Goal: Task Accomplishment & Management: Manage account settings

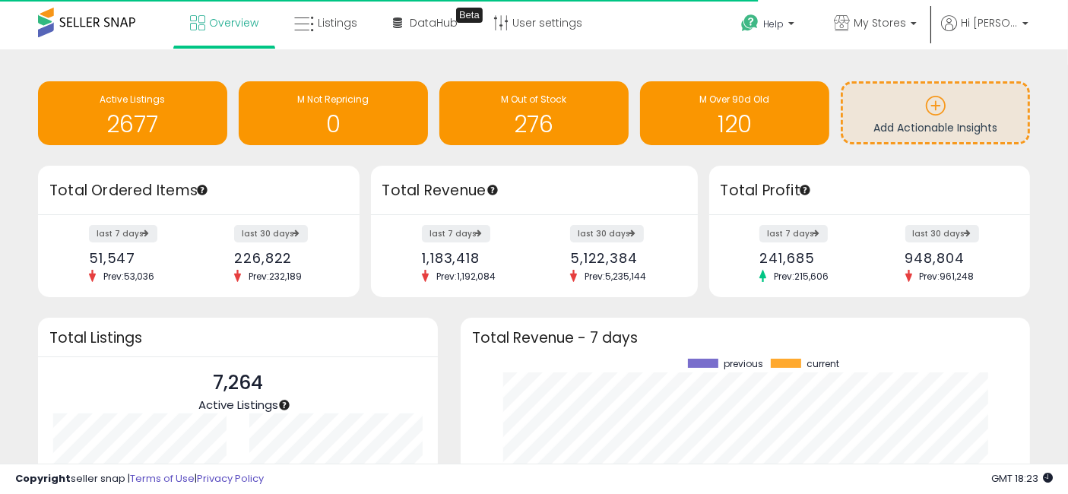
scroll to position [211, 538]
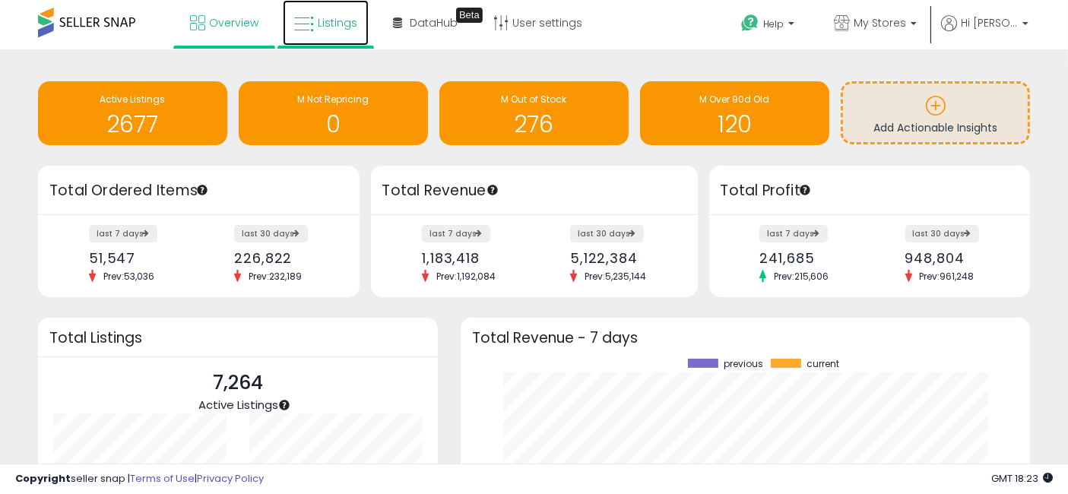
click at [344, 30] on link "Listings" at bounding box center [326, 23] width 86 height 46
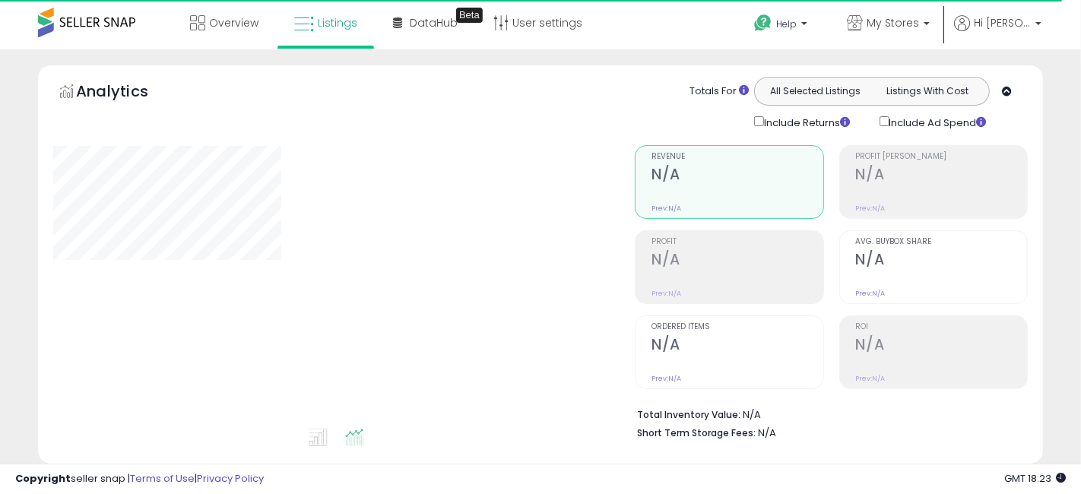
select select "**"
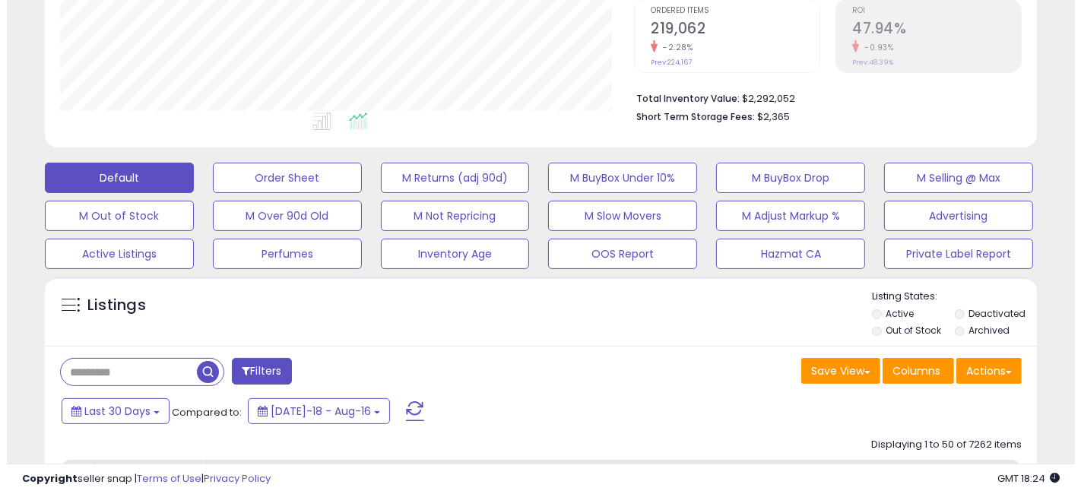
scroll to position [337, 0]
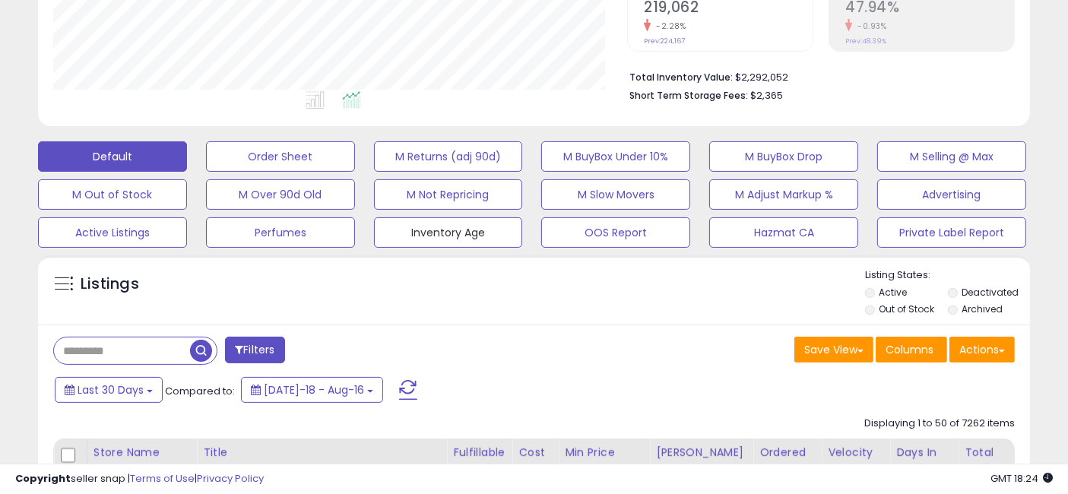
drag, startPoint x: 454, startPoint y: 236, endPoint x: 622, endPoint y: 309, distance: 184.1
click at [454, 236] on button "Inventory Age" at bounding box center [448, 232] width 149 height 30
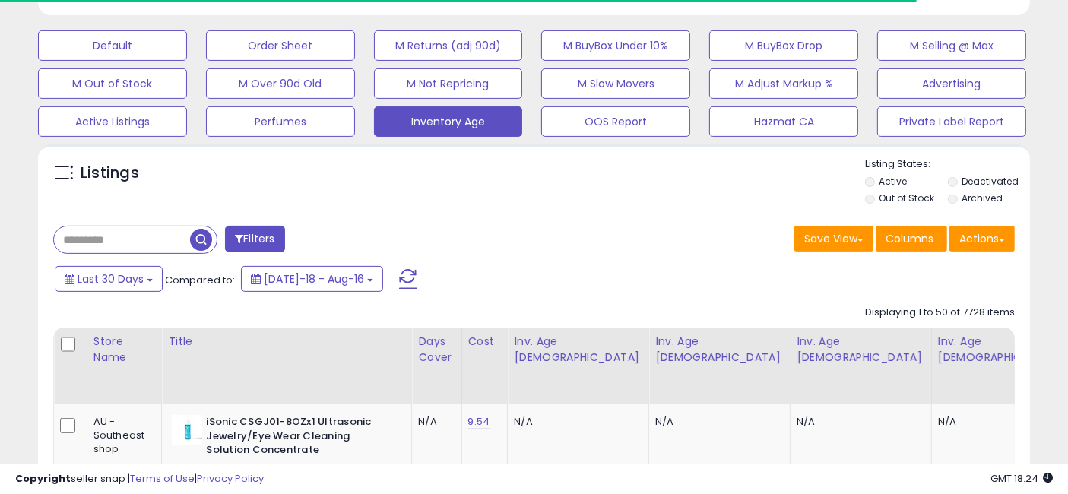
scroll to position [422, 0]
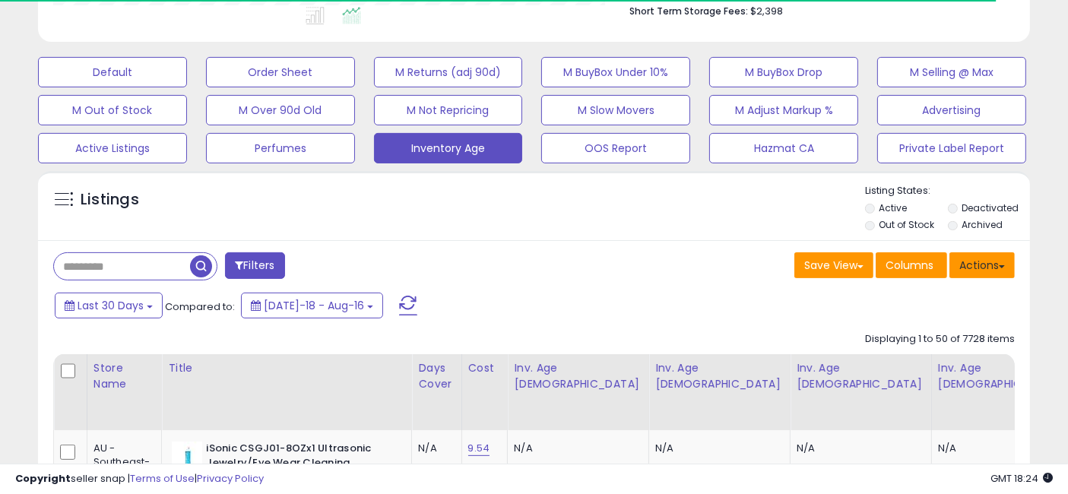
click at [981, 268] on button "Actions" at bounding box center [981, 265] width 65 height 26
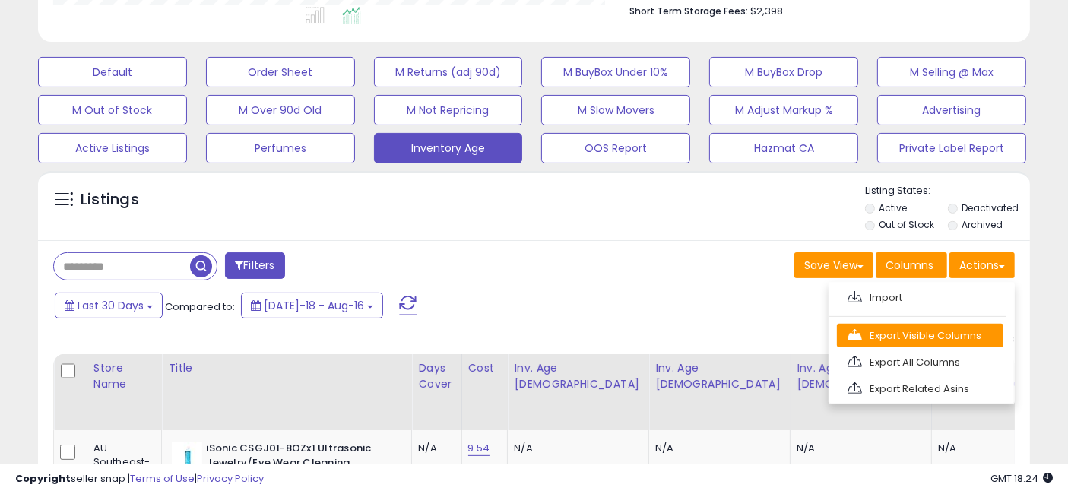
scroll to position [312, 574]
click at [905, 328] on link "Export Visible Columns" at bounding box center [920, 336] width 166 height 24
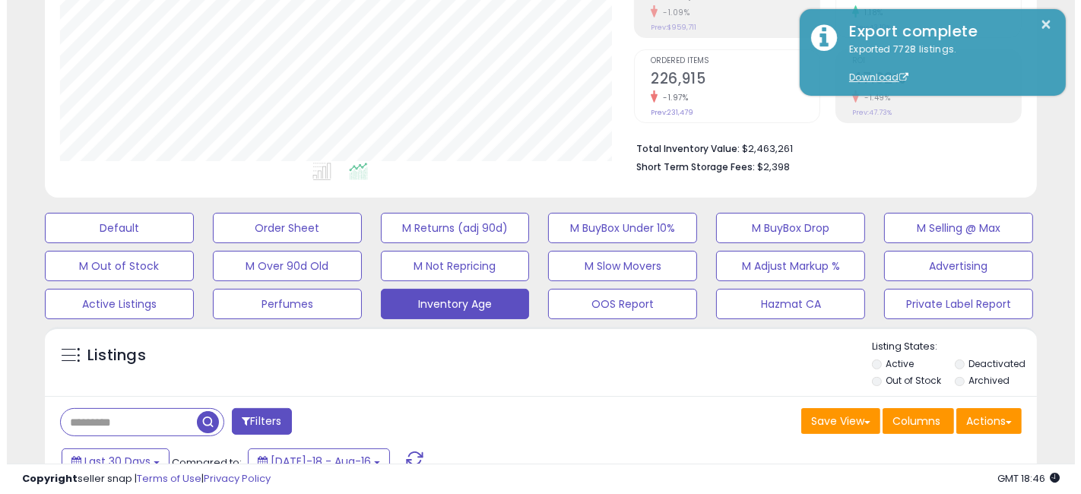
scroll to position [253, 0]
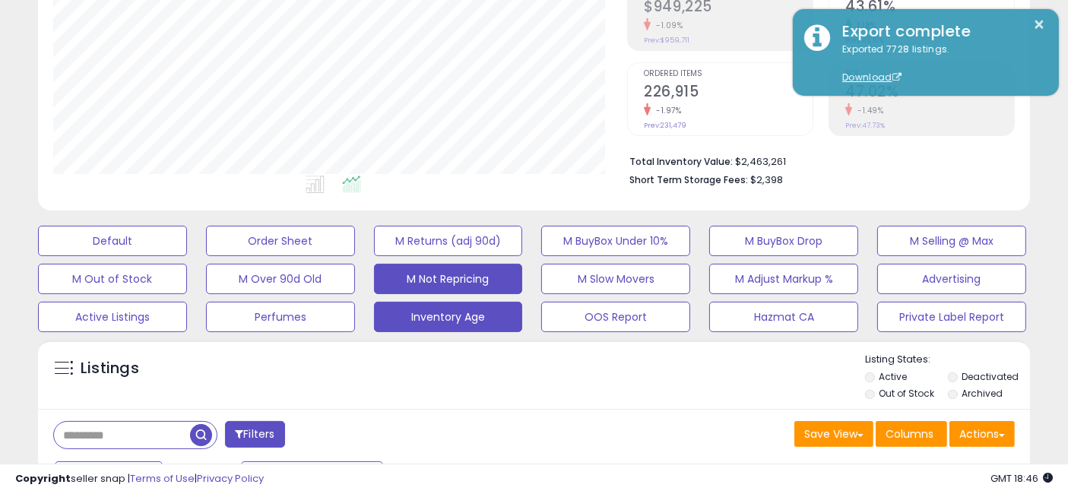
click at [442, 278] on button "M Not Repricing" at bounding box center [448, 279] width 149 height 30
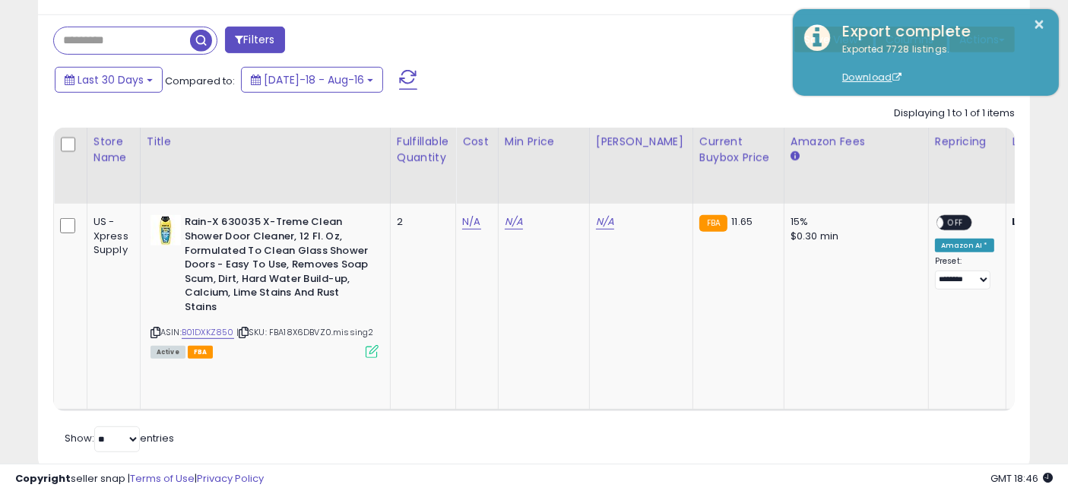
scroll to position [312, 574]
click at [247, 328] on icon at bounding box center [244, 332] width 10 height 8
click at [467, 221] on link "N/A" at bounding box center [471, 221] width 18 height 15
click at [445, 182] on input "number" at bounding box center [427, 186] width 135 height 26
type input "*"
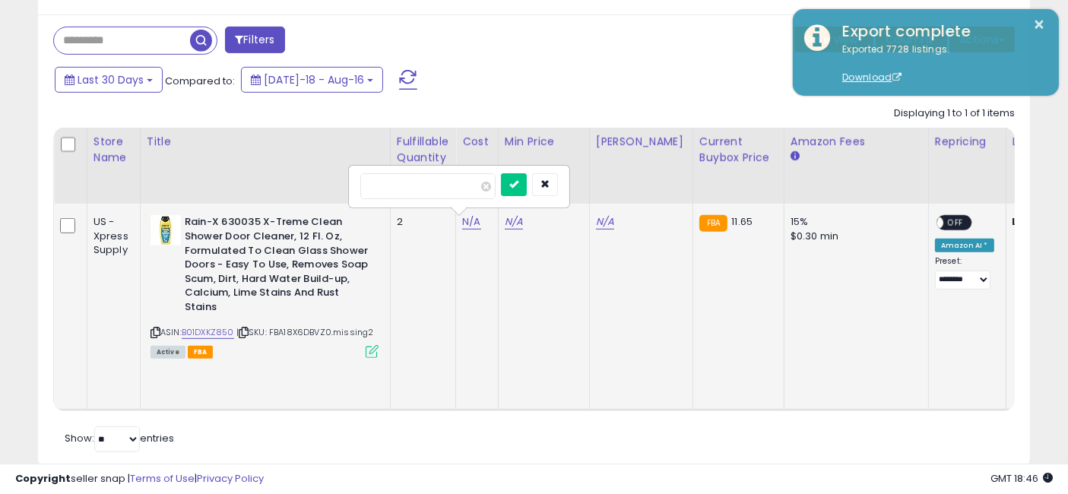
click button "submit" at bounding box center [514, 184] width 26 height 23
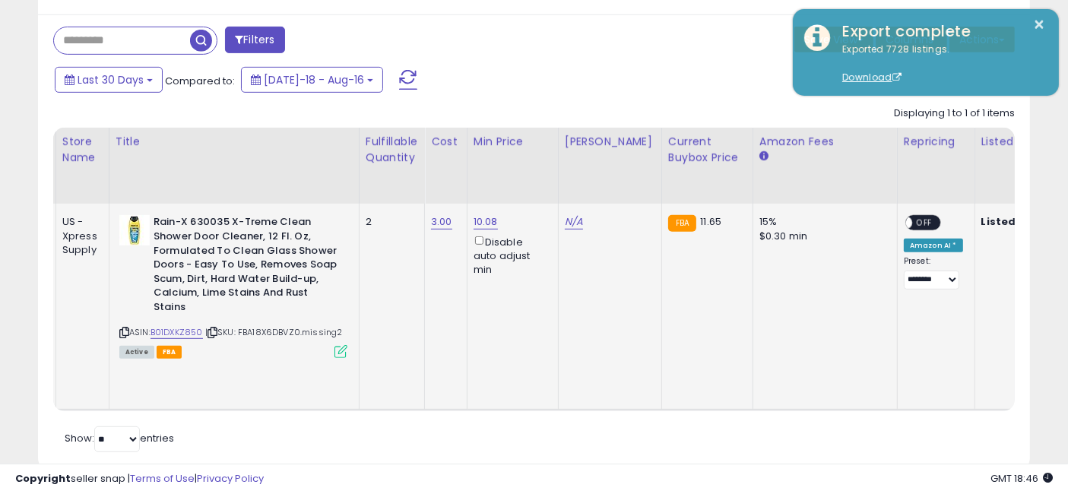
scroll to position [0, 465]
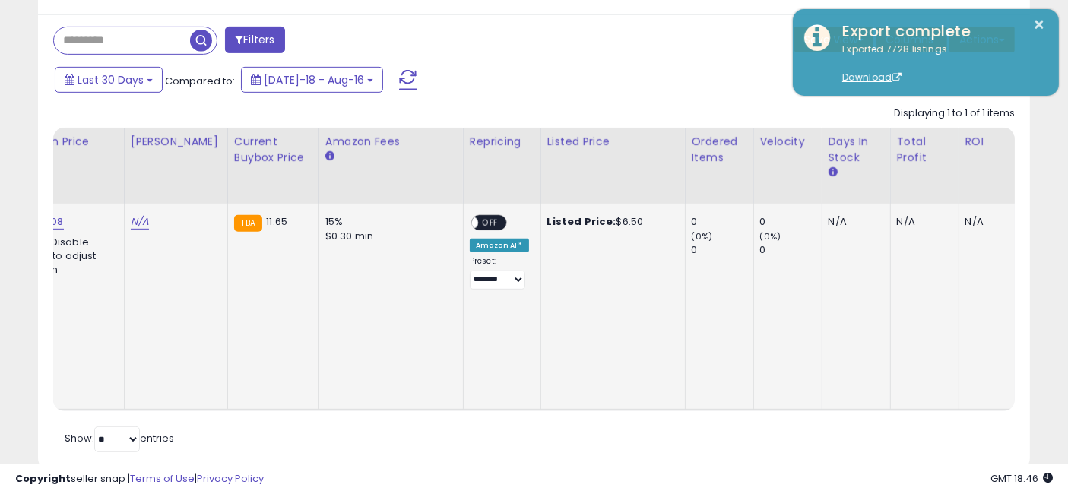
drag, startPoint x: 570, startPoint y: 313, endPoint x: 743, endPoint y: 292, distance: 173.8
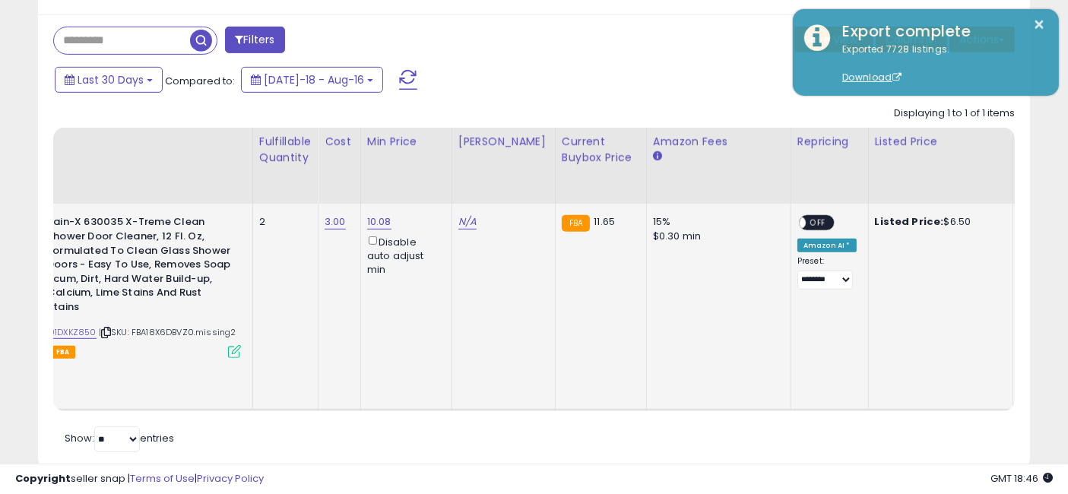
scroll to position [0, 0]
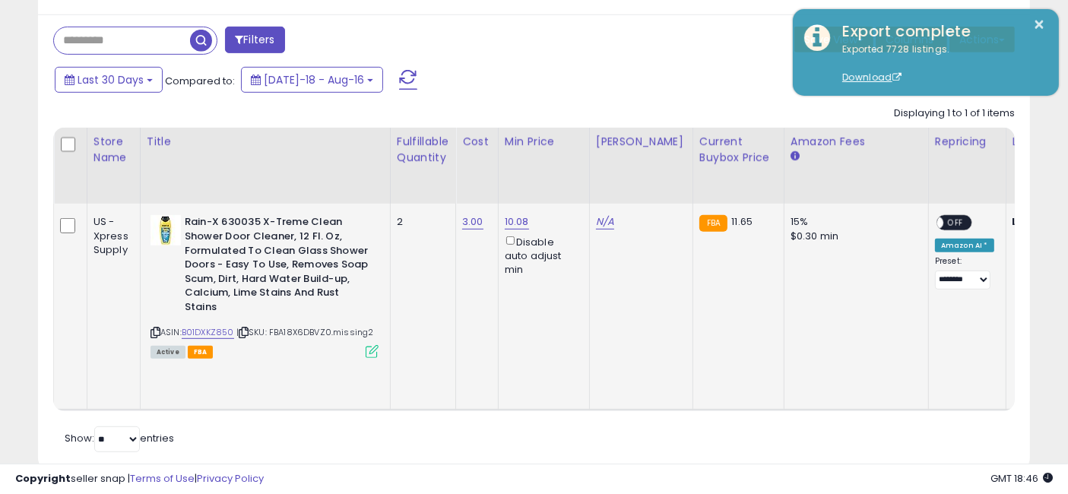
drag, startPoint x: 614, startPoint y: 296, endPoint x: 423, endPoint y: 294, distance: 190.8
click at [473, 218] on link "3.00" at bounding box center [472, 221] width 21 height 15
click at [449, 180] on input "****" at bounding box center [429, 186] width 135 height 26
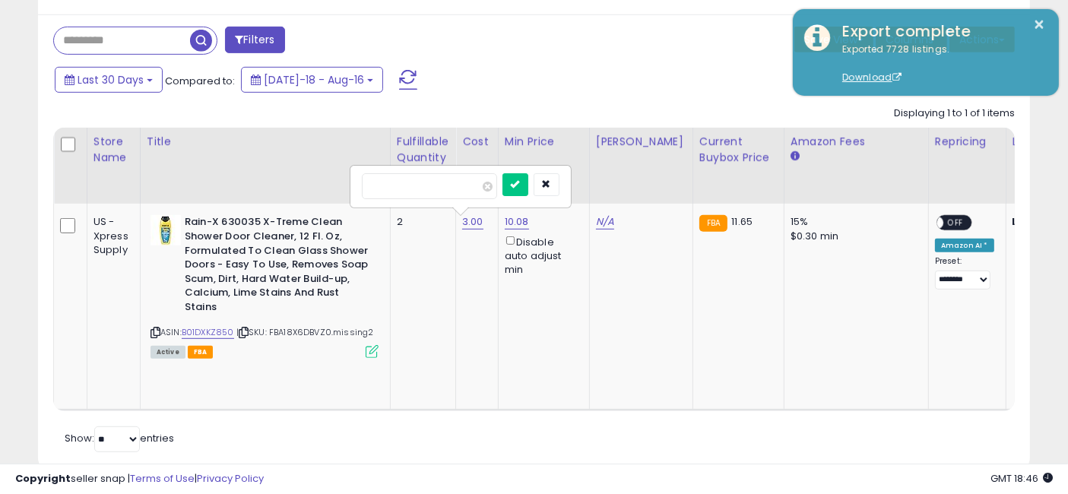
type input "*"
click button "submit" at bounding box center [515, 184] width 26 height 23
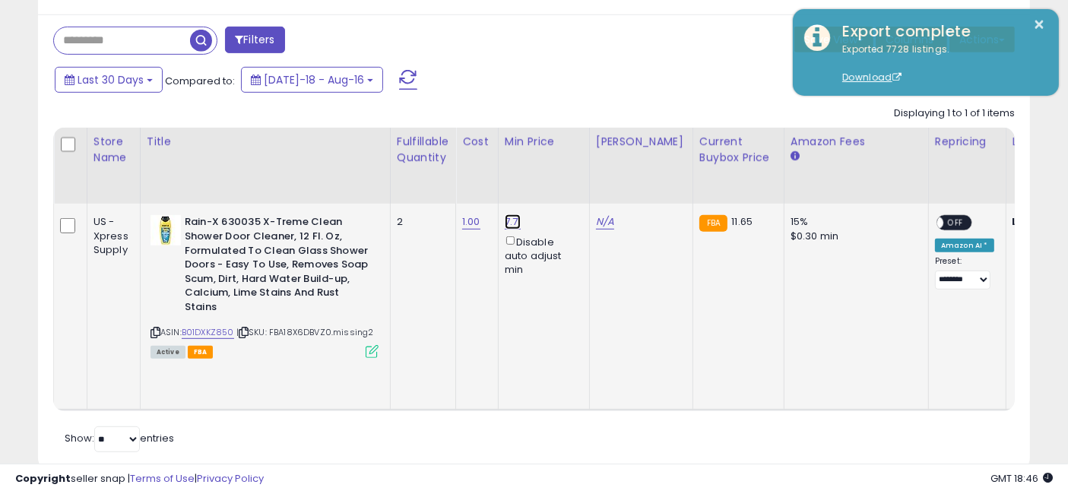
click at [510, 217] on link "7.71" at bounding box center [513, 221] width 17 height 15
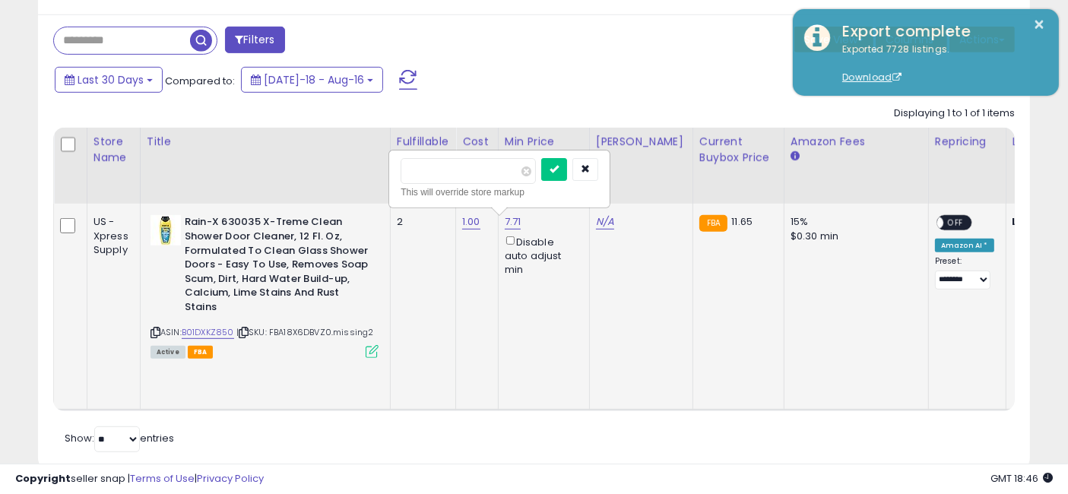
click at [474, 173] on input "****" at bounding box center [468, 171] width 135 height 26
type input "*"
click button "submit" at bounding box center [554, 169] width 26 height 23
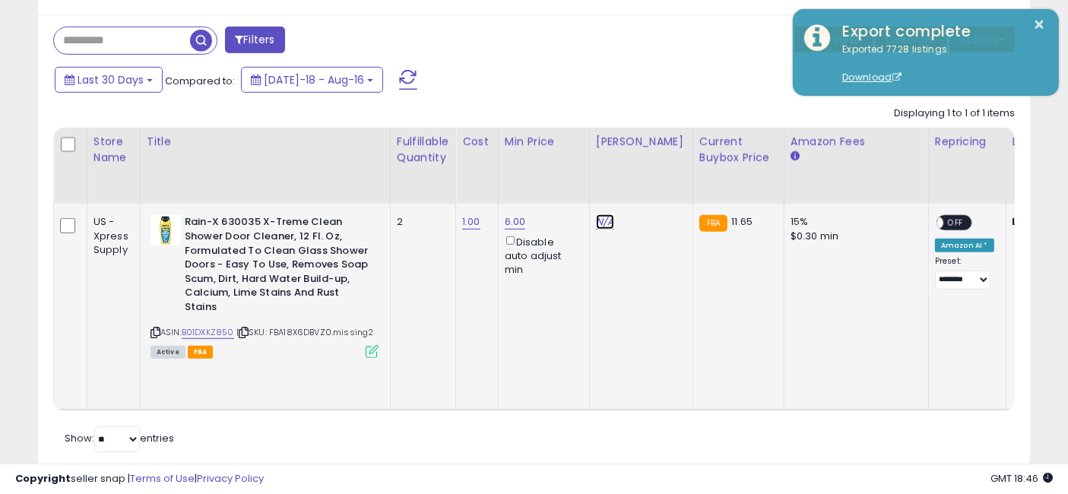
click at [606, 219] on link "N/A" at bounding box center [605, 221] width 18 height 15
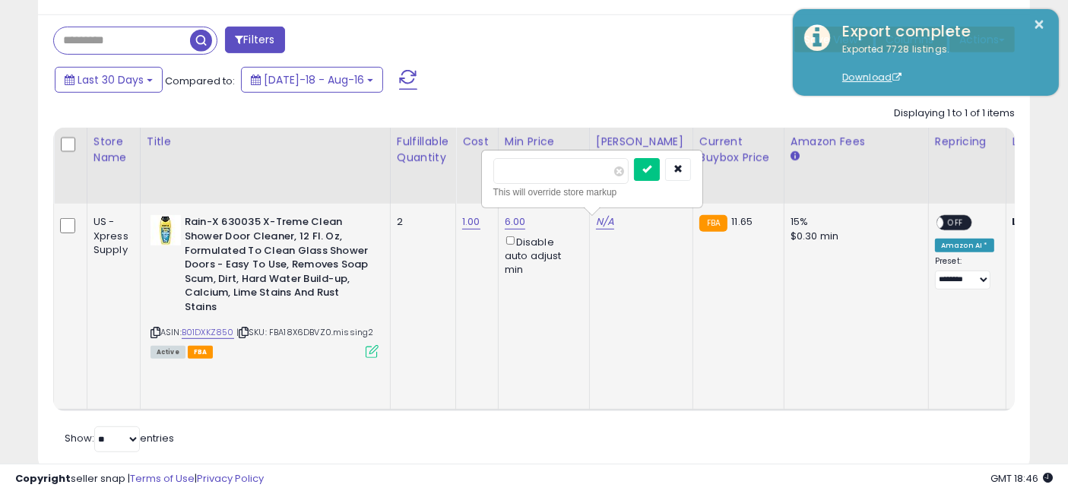
click at [570, 164] on input "number" at bounding box center [560, 171] width 135 height 26
type input "****"
click button "submit" at bounding box center [647, 169] width 26 height 23
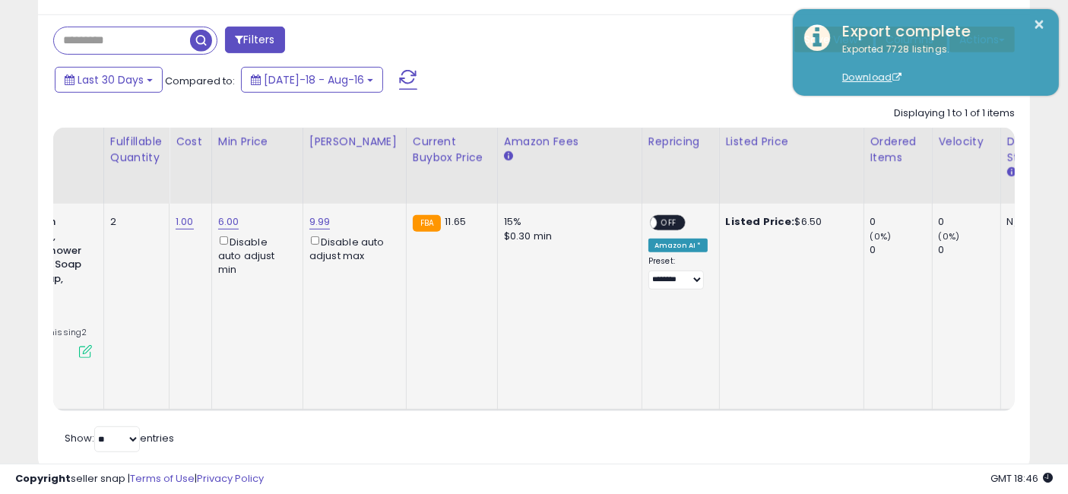
scroll to position [0, 2821]
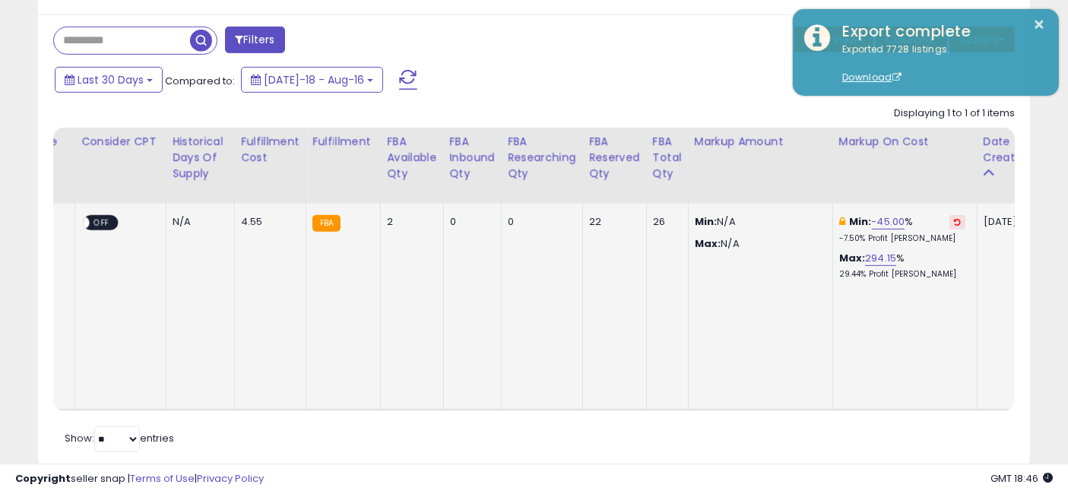
drag, startPoint x: 452, startPoint y: 290, endPoint x: 1014, endPoint y: 283, distance: 561.7
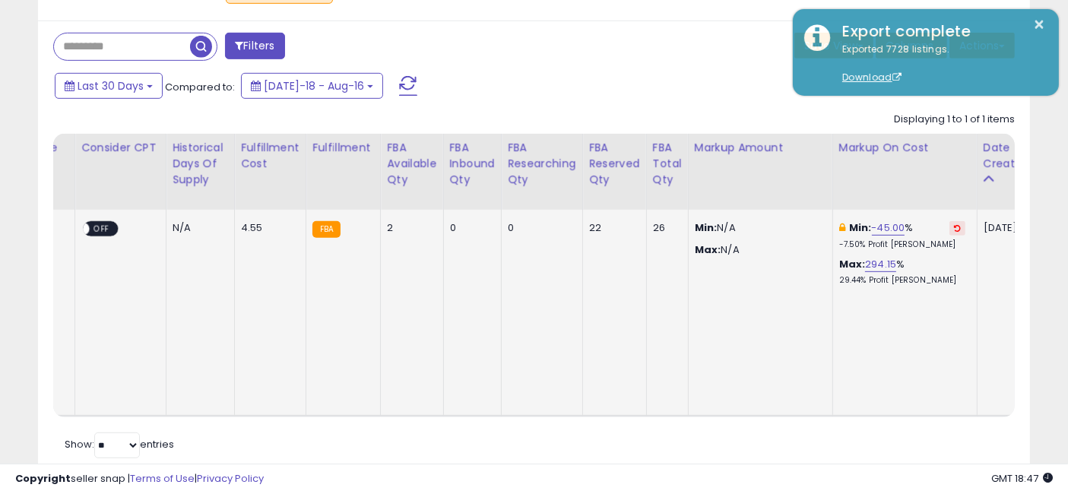
scroll to position [733, 0]
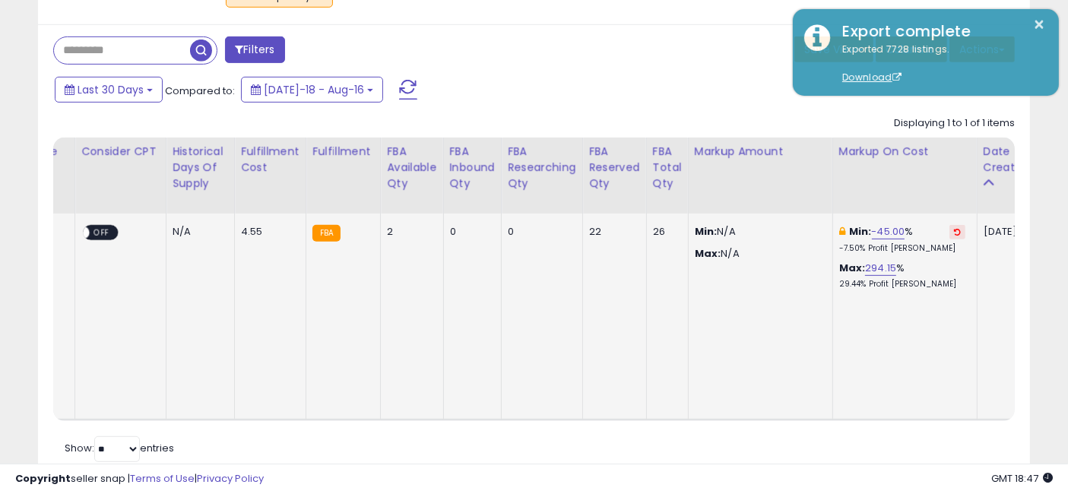
drag, startPoint x: 940, startPoint y: 266, endPoint x: 531, endPoint y: 242, distance: 409.6
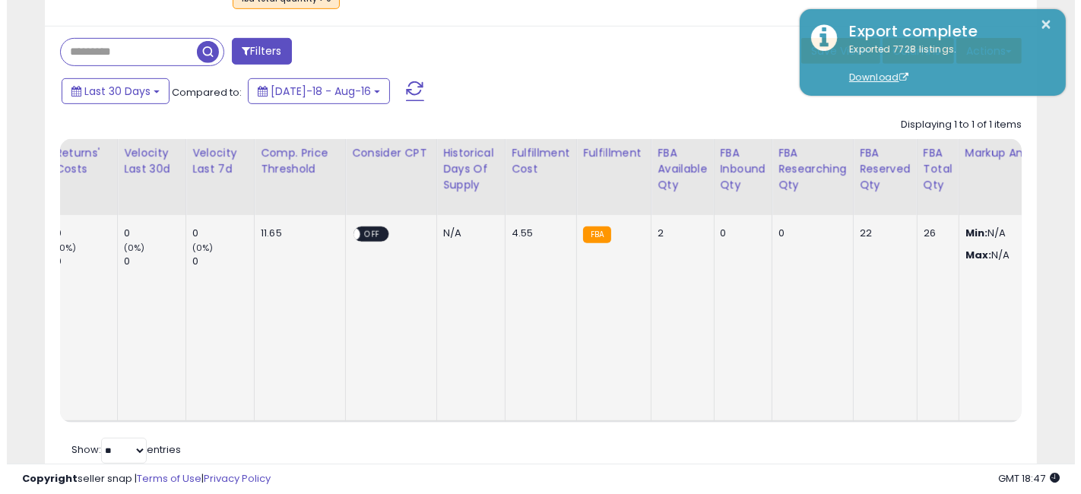
scroll to position [0, 0]
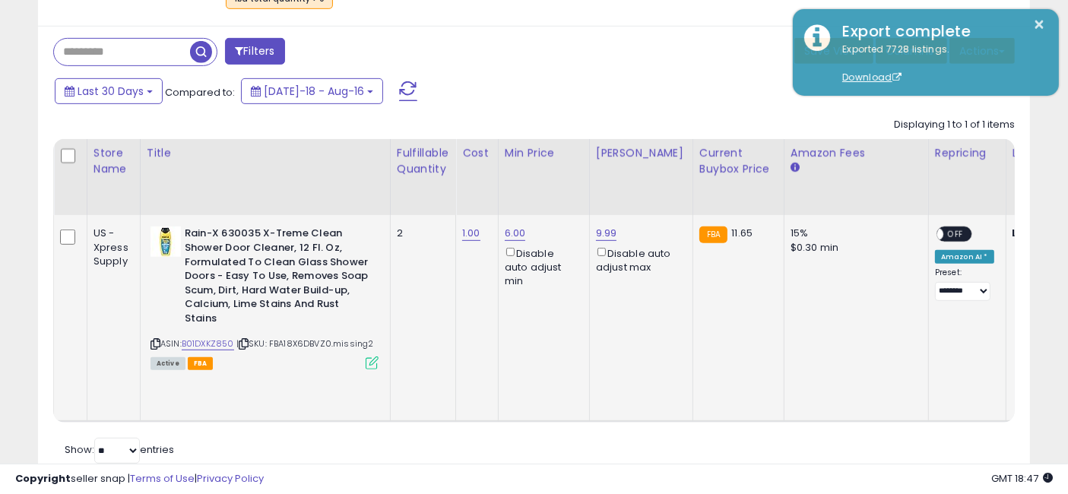
drag, startPoint x: 667, startPoint y: 280, endPoint x: 198, endPoint y: 298, distance: 468.6
click at [943, 228] on span "OFF" at bounding box center [955, 234] width 24 height 13
click at [373, 357] on icon at bounding box center [372, 362] width 13 height 13
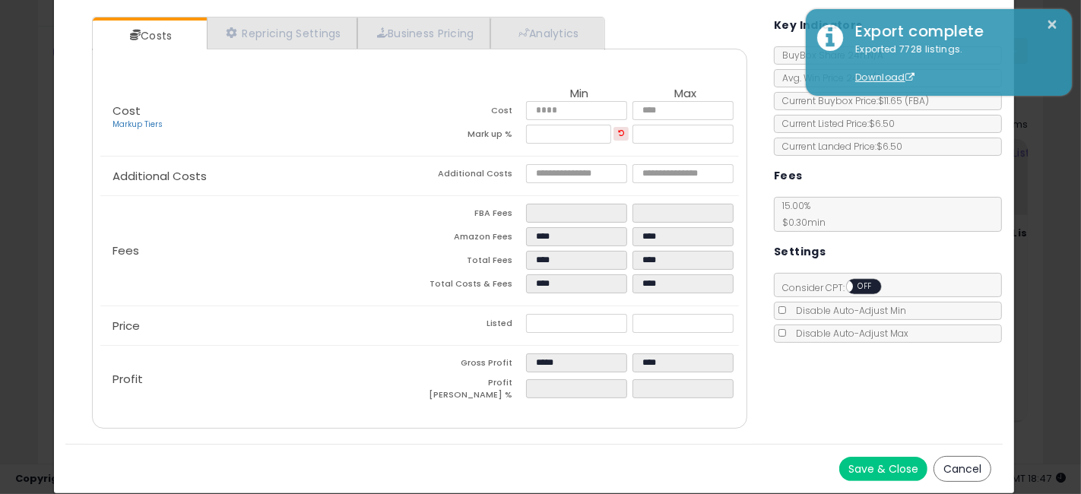
click at [0, 230] on div "× Close Rain-X 630035 X-Treme Clean Shower Door Cleaner, 12 Fl. Oz, Formulated …" at bounding box center [540, 247] width 1081 height 494
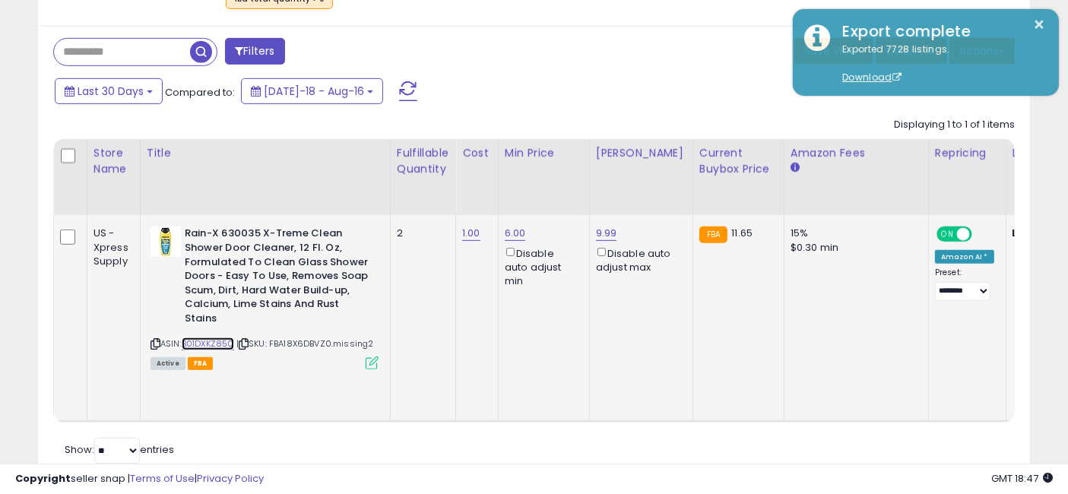
click at [206, 343] on link "B01DXKZ850" at bounding box center [208, 343] width 52 height 13
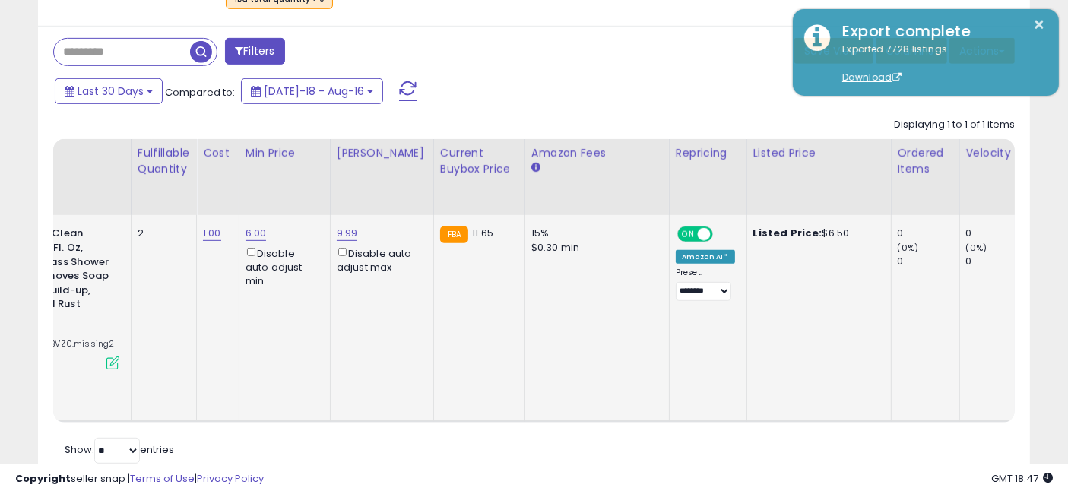
scroll to position [0, 624]
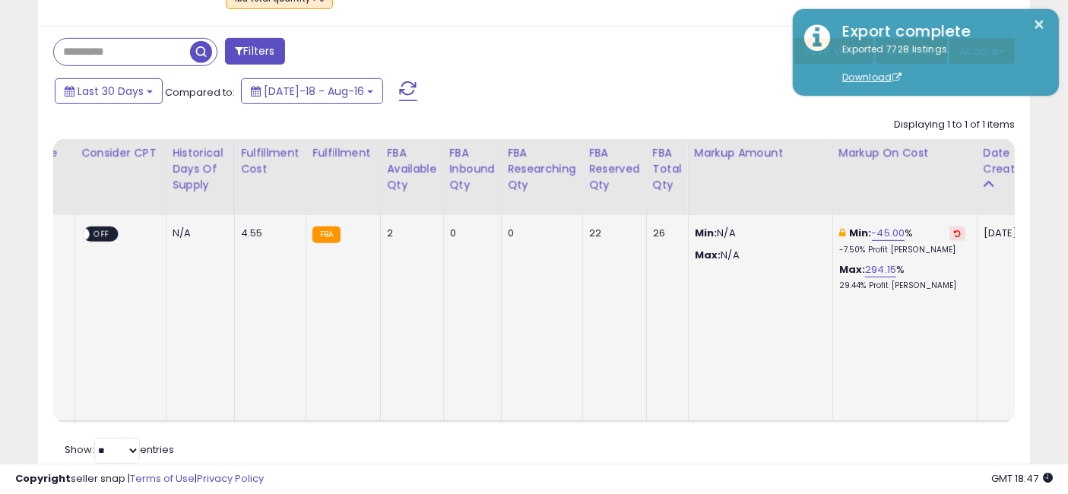
drag, startPoint x: 442, startPoint y: 316, endPoint x: 849, endPoint y: 290, distance: 407.5
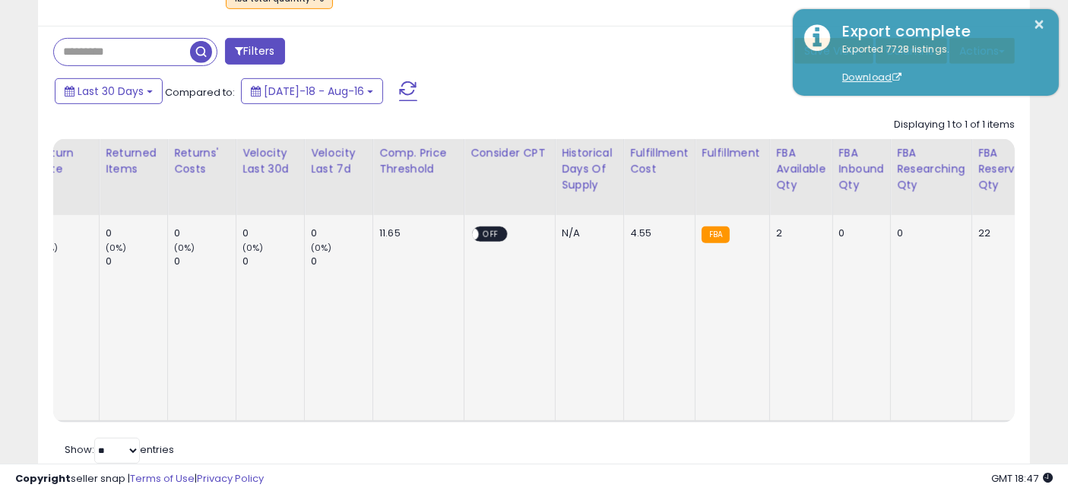
drag, startPoint x: 753, startPoint y: 325, endPoint x: 600, endPoint y: 319, distance: 152.9
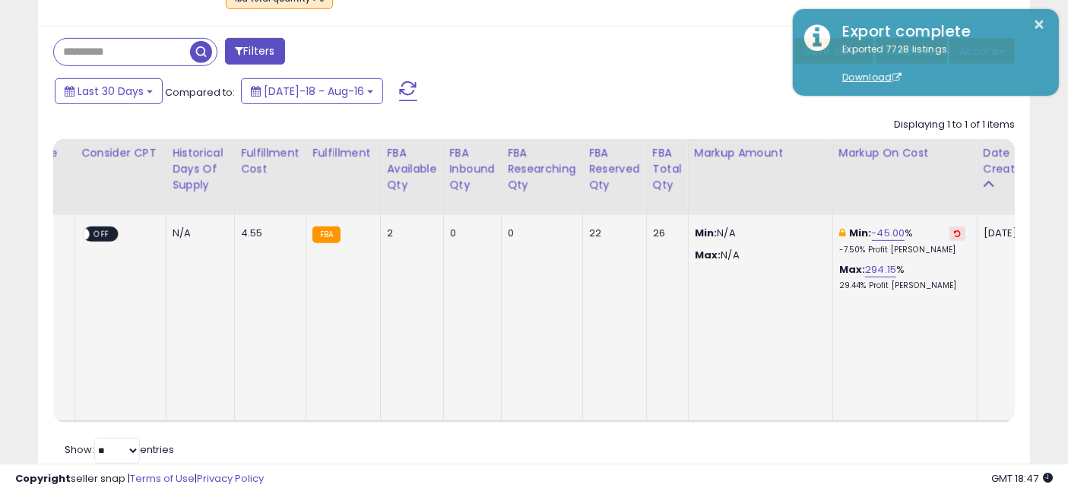
drag, startPoint x: 438, startPoint y: 307, endPoint x: 750, endPoint y: 300, distance: 312.5
drag, startPoint x: 958, startPoint y: 317, endPoint x: 323, endPoint y: 331, distance: 634.8
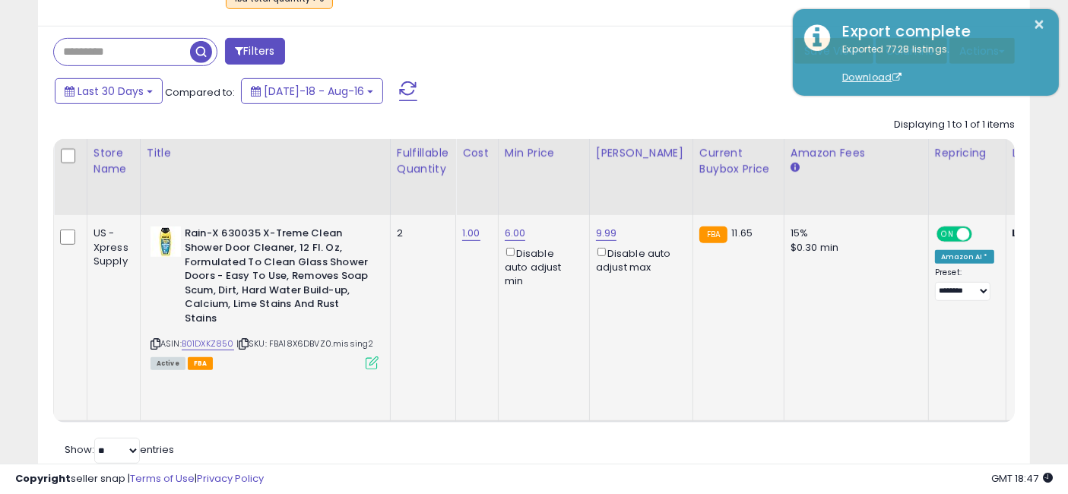
drag, startPoint x: 604, startPoint y: 306, endPoint x: 150, endPoint y: 290, distance: 454.8
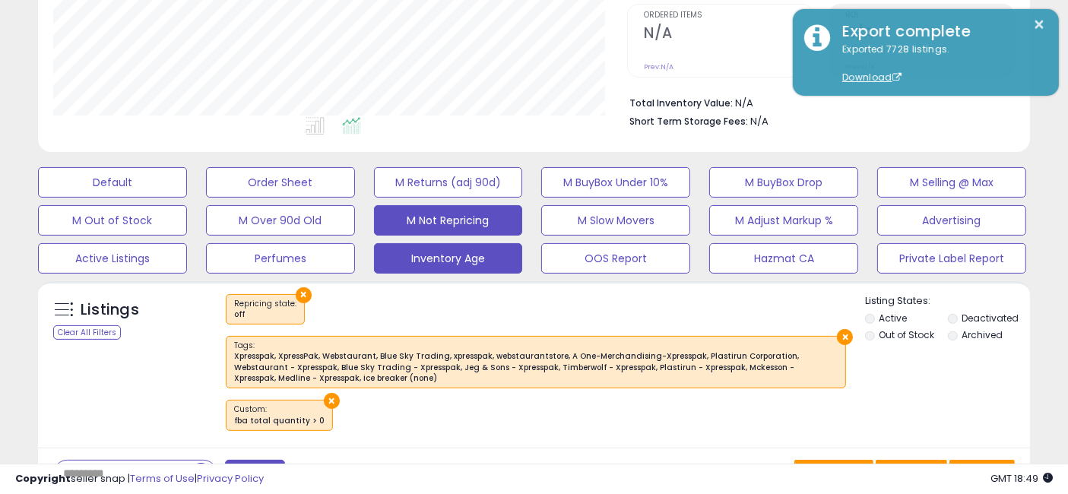
click at [465, 257] on button "Inventory Age" at bounding box center [448, 258] width 149 height 30
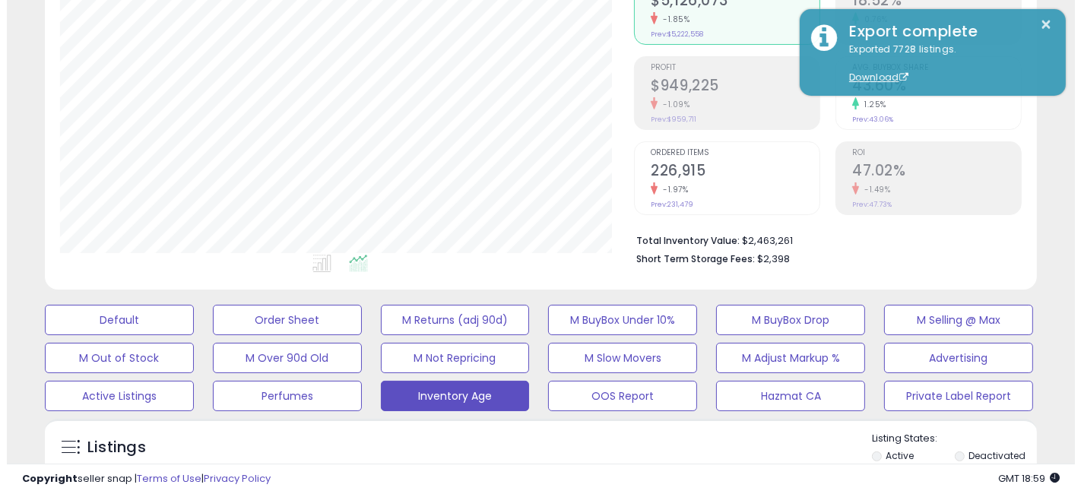
scroll to position [169, 0]
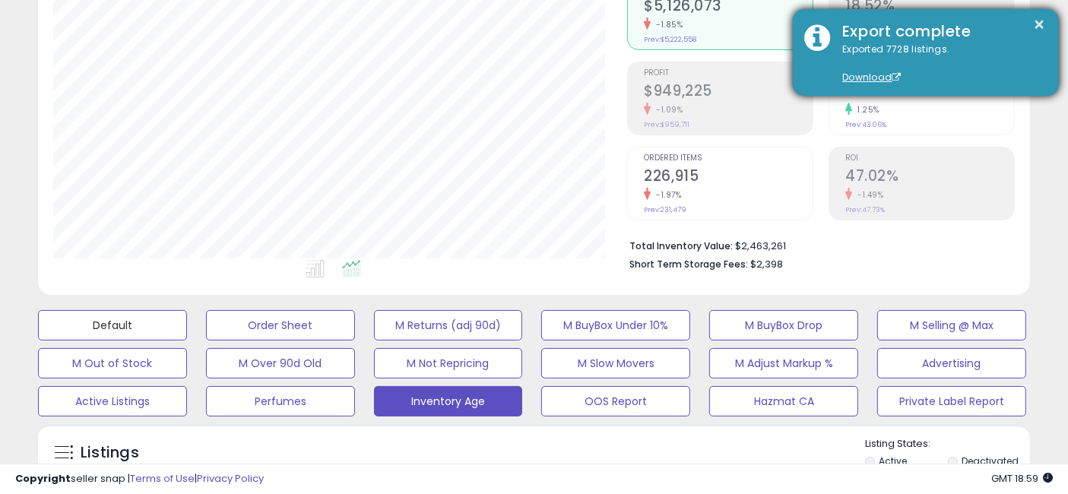
drag, startPoint x: 135, startPoint y: 326, endPoint x: 1043, endPoint y: 22, distance: 957.1
click at [135, 326] on button "Default" at bounding box center [112, 325] width 149 height 30
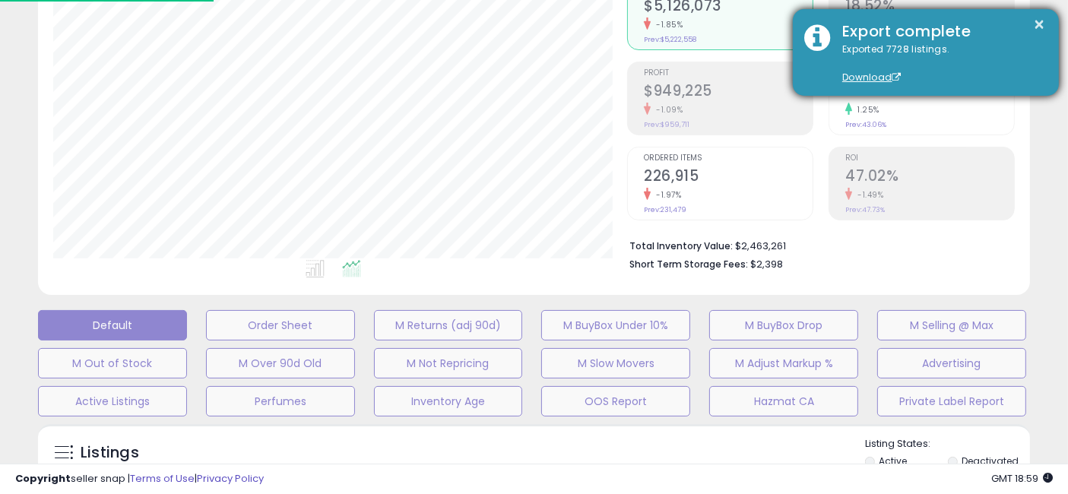
scroll to position [312, 581]
click at [1050, 21] on button "×" at bounding box center [1053, 24] width 12 height 19
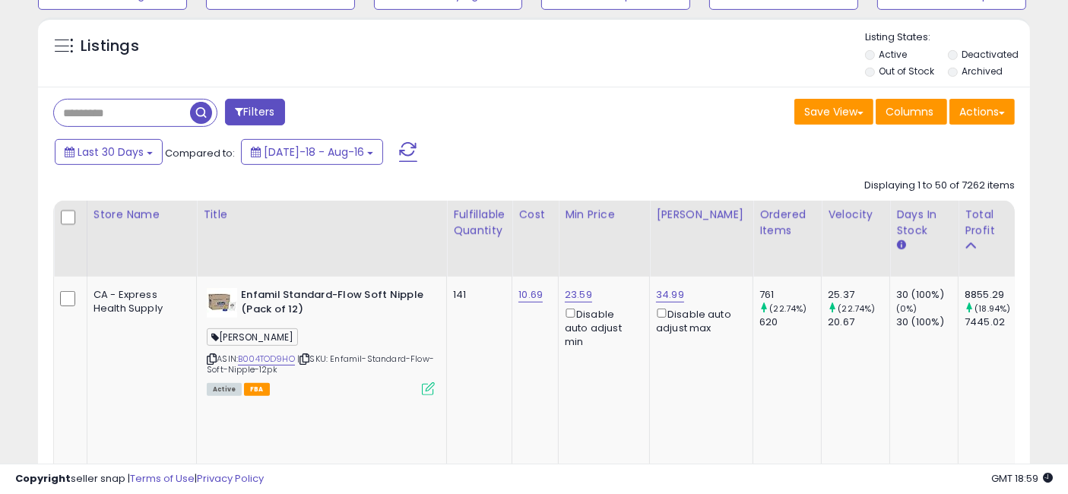
scroll to position [591, 0]
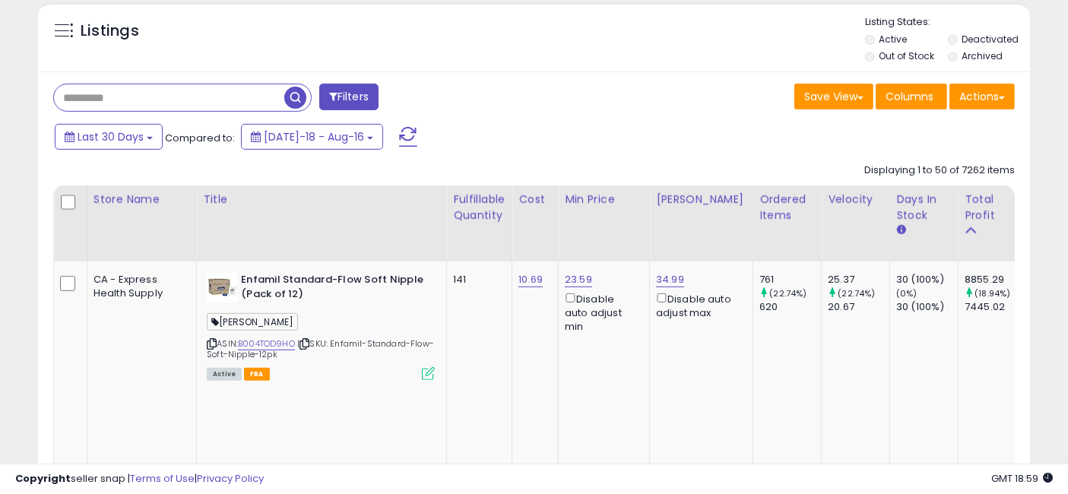
click at [135, 97] on input "text" at bounding box center [169, 97] width 230 height 27
paste input "**********"
type input "**********"
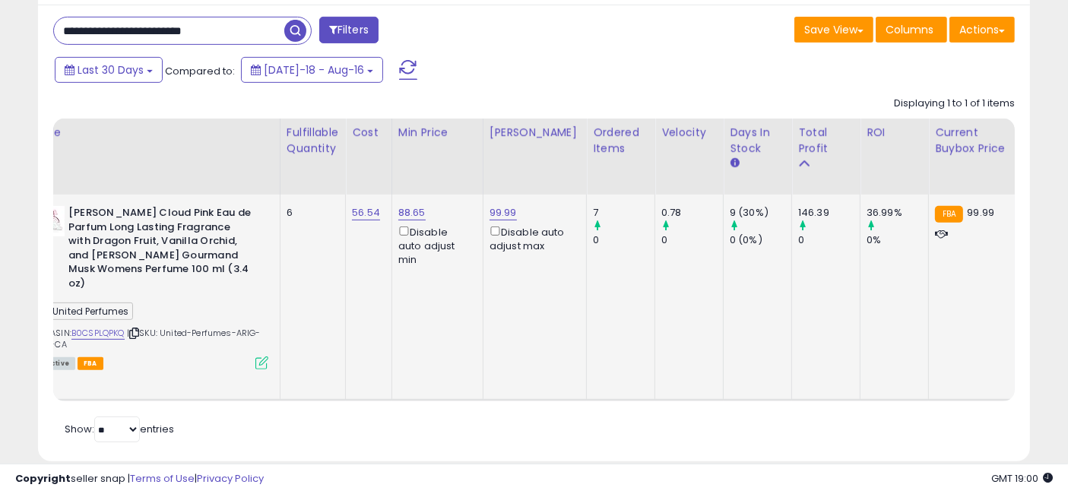
scroll to position [0, 307]
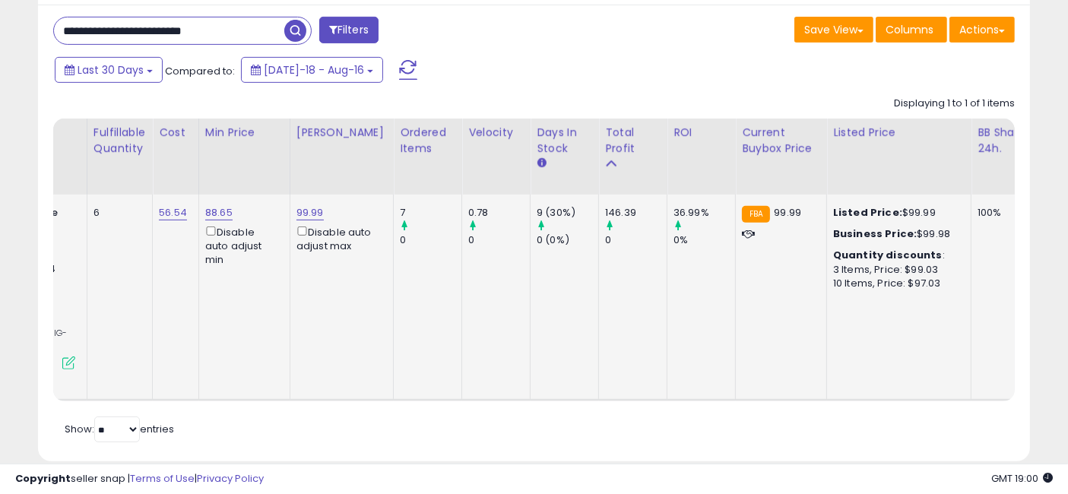
drag, startPoint x: 473, startPoint y: 293, endPoint x: 594, endPoint y: 304, distance: 121.3
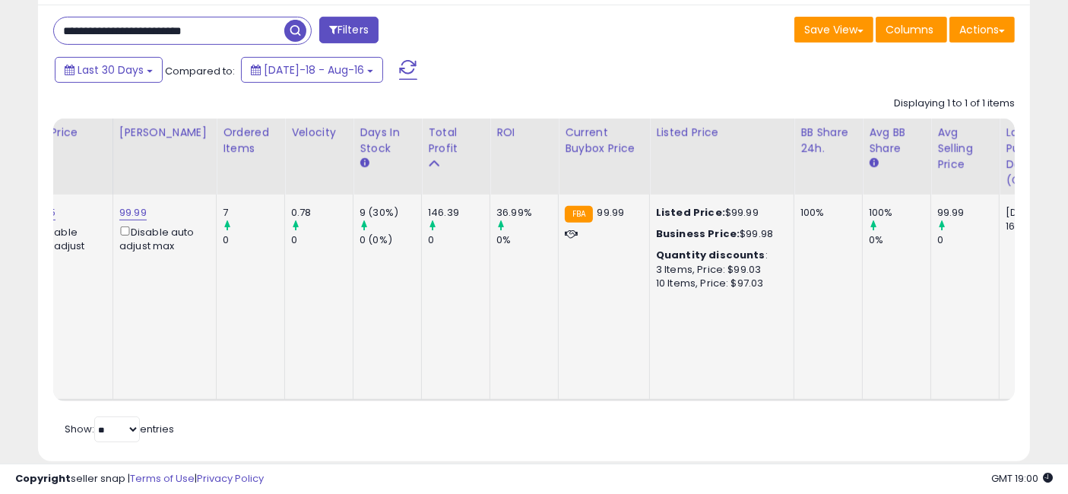
scroll to position [0, 556]
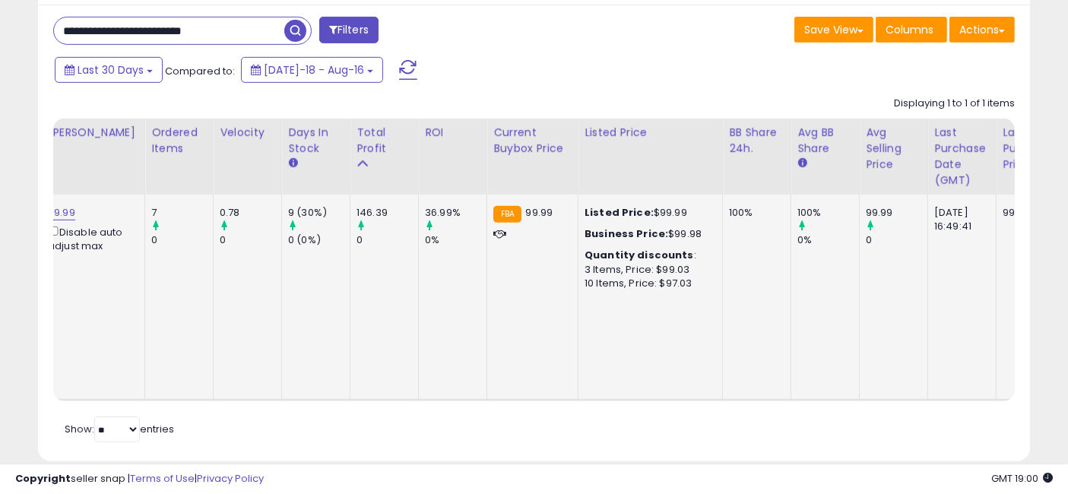
drag, startPoint x: 531, startPoint y: 312, endPoint x: 692, endPoint y: 313, distance: 161.1
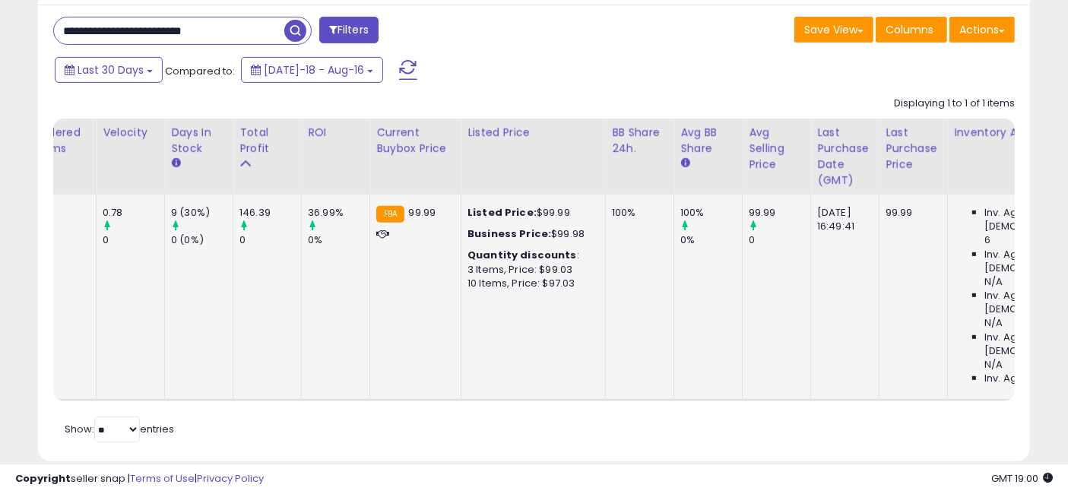
scroll to position [0, 334]
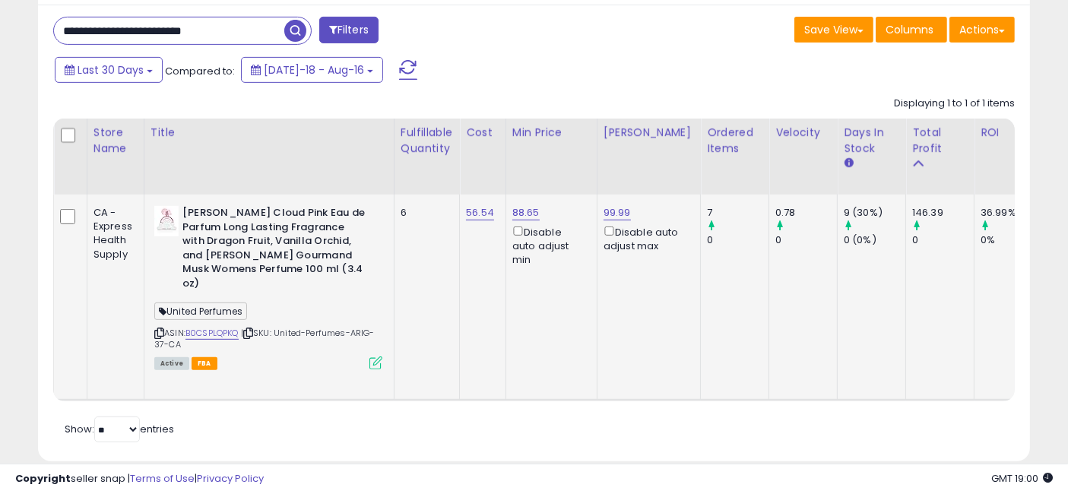
drag, startPoint x: 766, startPoint y: 311, endPoint x: 527, endPoint y: 318, distance: 239.5
click at [219, 327] on link "B0CSPLQPKQ" at bounding box center [211, 333] width 53 height 13
click at [611, 212] on link "99.99" at bounding box center [616, 212] width 27 height 15
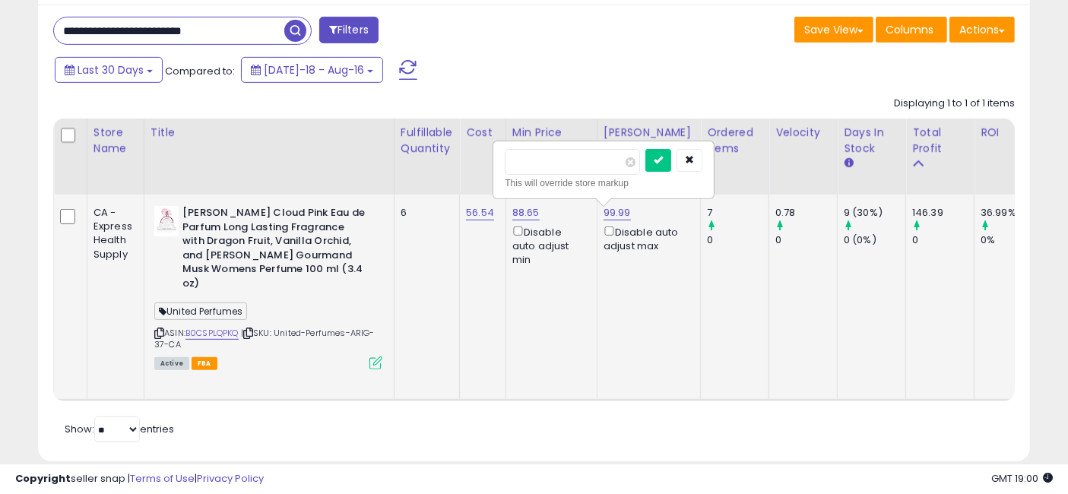
click at [519, 160] on input "*****" at bounding box center [572, 162] width 135 height 26
type input "******"
click button "submit" at bounding box center [658, 160] width 26 height 23
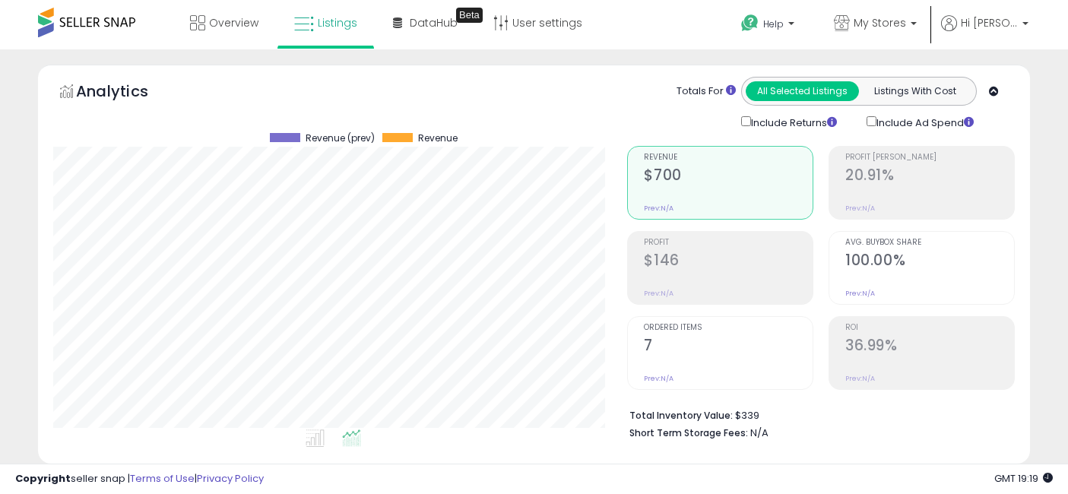
select select "**"
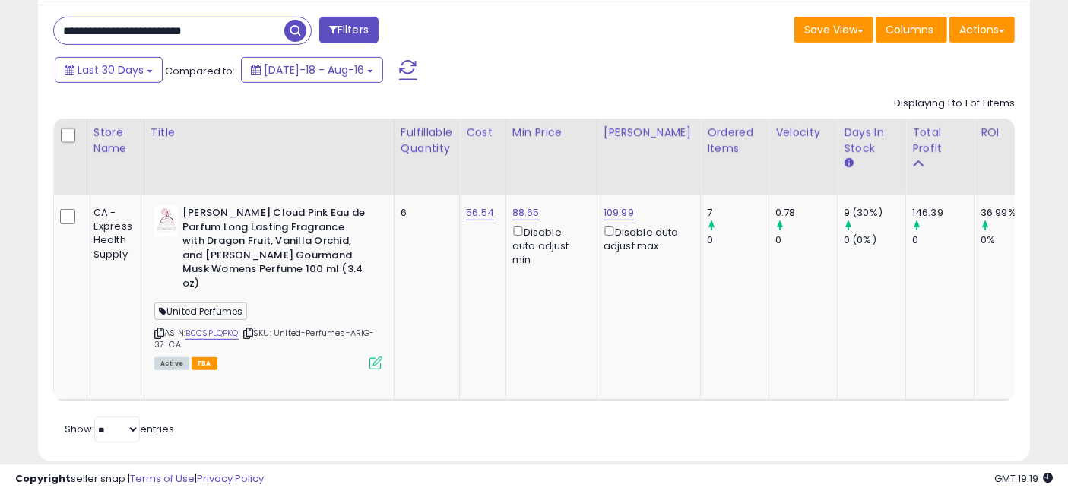
scroll to position [312, 574]
